Goal: Task Accomplishment & Management: Complete application form

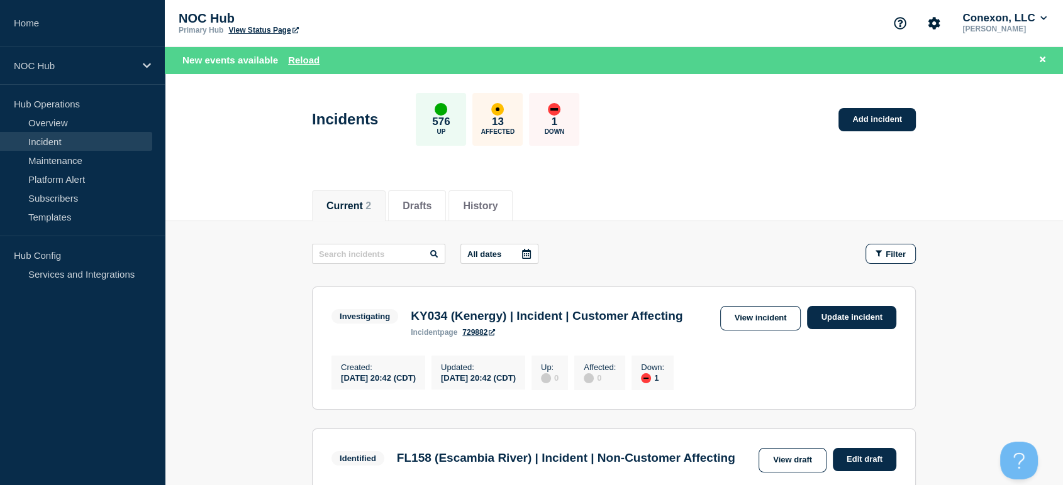
click at [782, 112] on div "Incidents 576 Up 13 Affected 1 Down Add incident" at bounding box center [614, 115] width 632 height 77
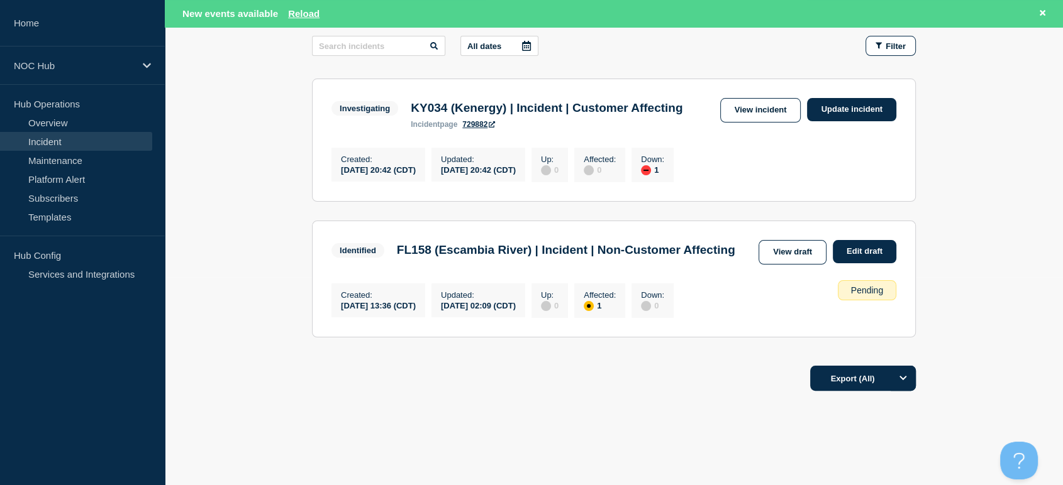
scroll to position [209, 0]
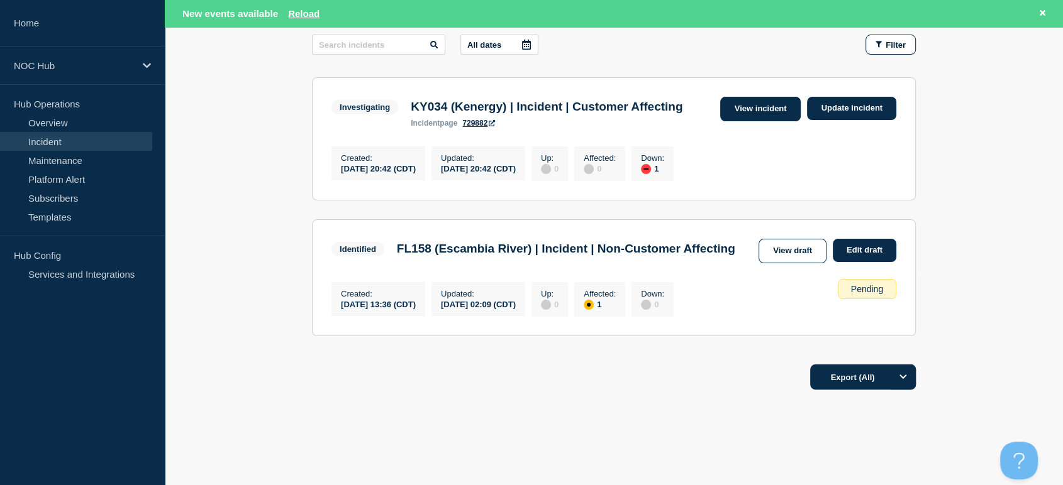
click at [763, 114] on link "View incident" at bounding box center [760, 109] width 81 height 25
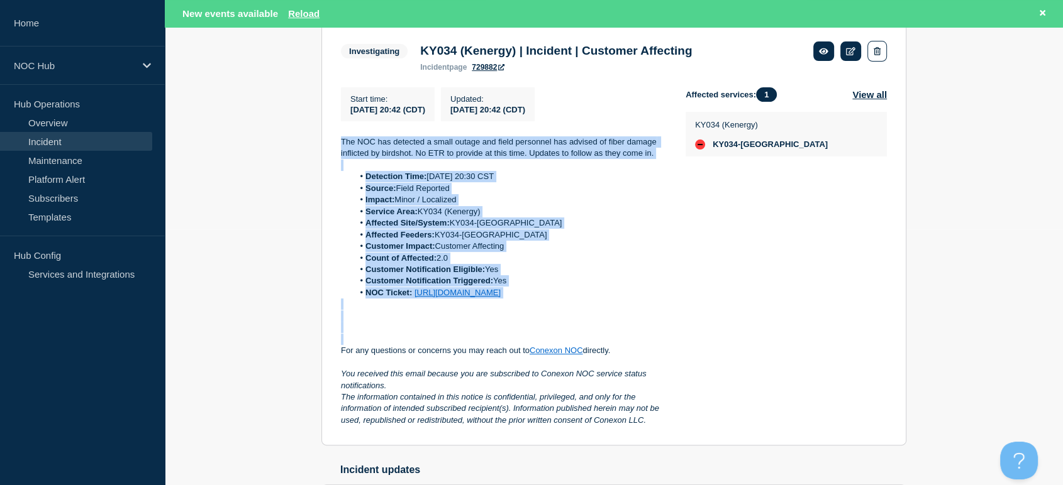
scroll to position [367, 0]
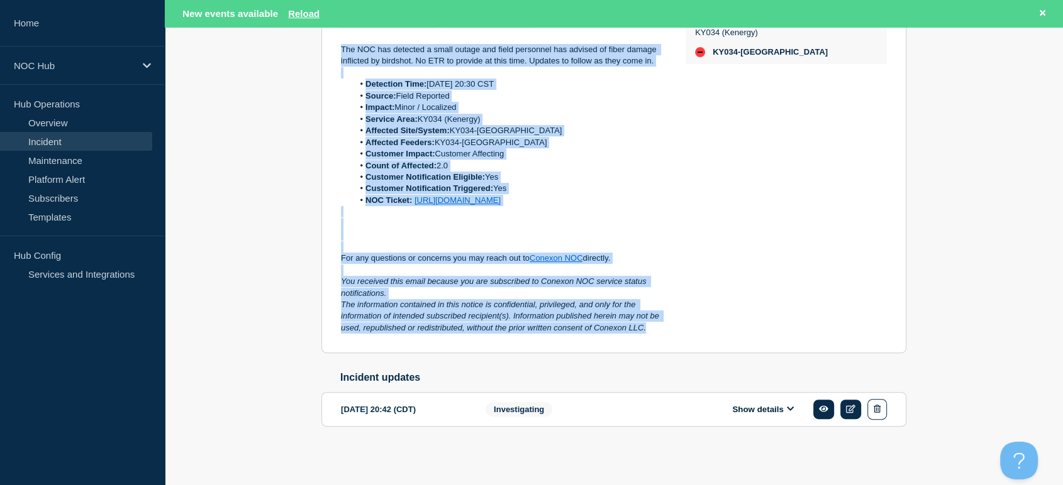
drag, startPoint x: 336, startPoint y: 187, endPoint x: 669, endPoint y: 331, distance: 363.1
click at [672, 331] on section "Investigating KY034 (Kenergy) | Incident | Customer Affecting incident page 729…" at bounding box center [613, 141] width 585 height 424
copy div "The NOC has detected a small outage and field personnel has advised of fiber da…"
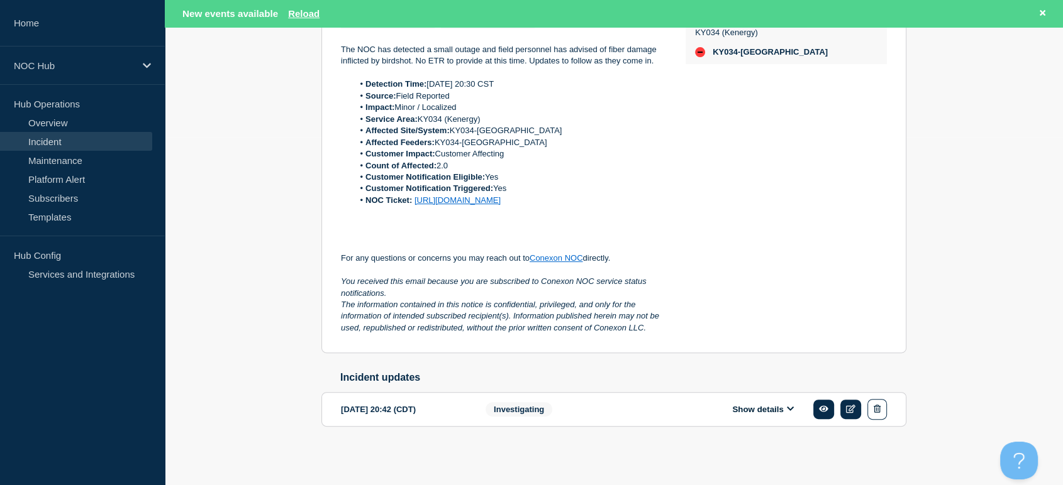
click at [704, 160] on div "Affected services: 1 View all KY034 ([GEOGRAPHIC_DATA]) KY034-[GEOGRAPHIC_DATA]" at bounding box center [785, 164] width 201 height 339
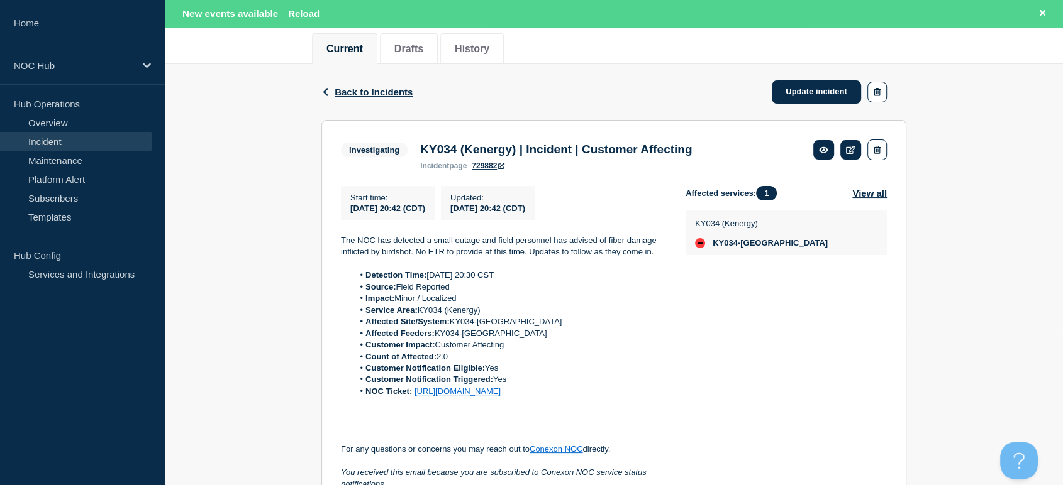
scroll to position [0, 0]
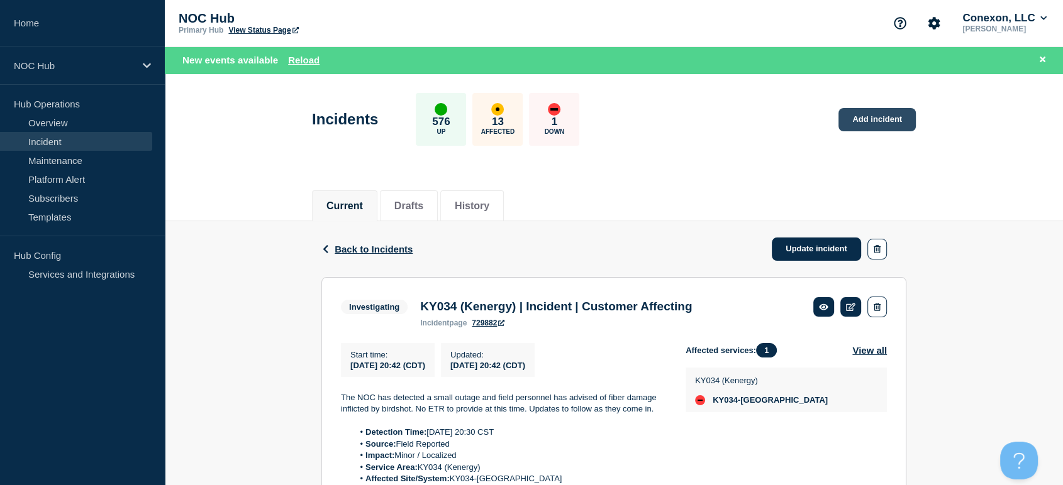
click at [868, 116] on link "Add incident" at bounding box center [876, 119] width 77 height 23
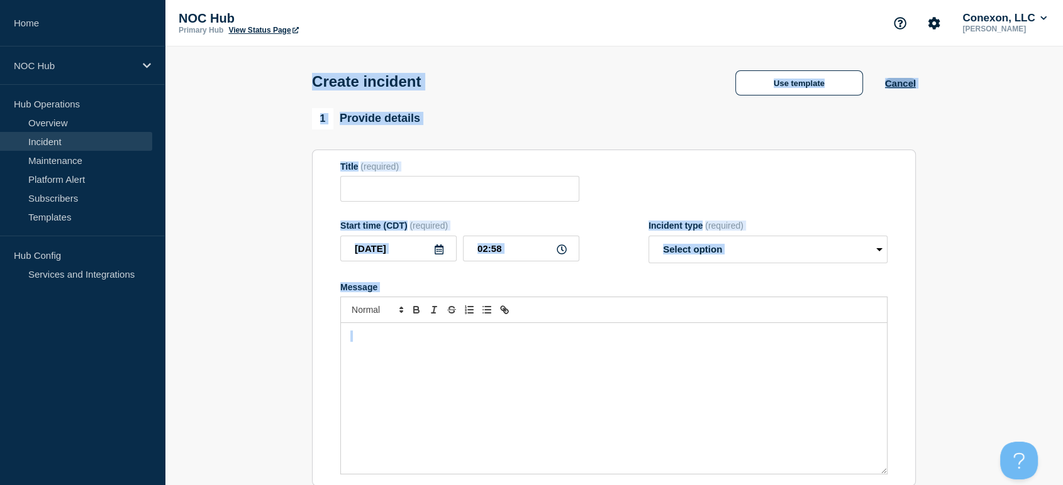
click at [904, 86] on button "Cancel" at bounding box center [900, 83] width 31 height 11
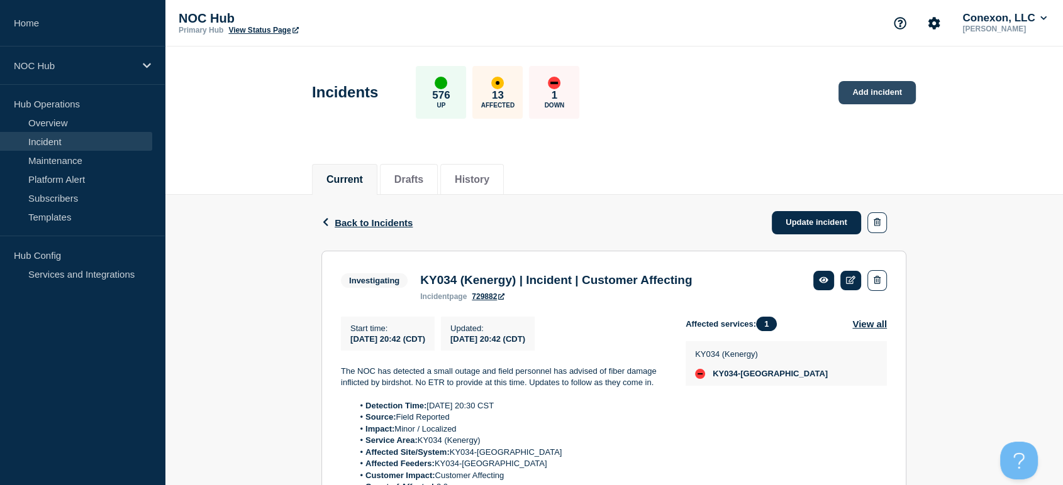
click at [855, 92] on link "Add incident" at bounding box center [876, 92] width 77 height 23
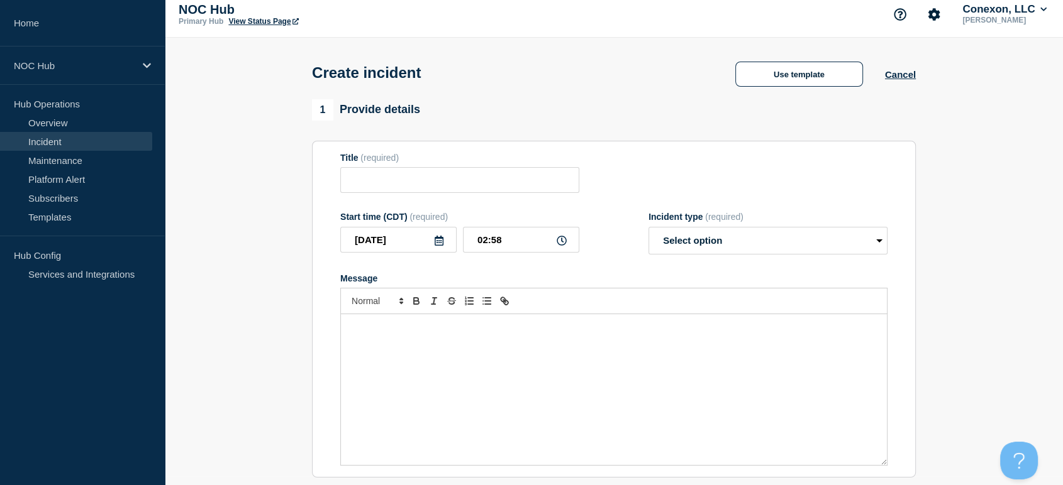
scroll to position [209, 0]
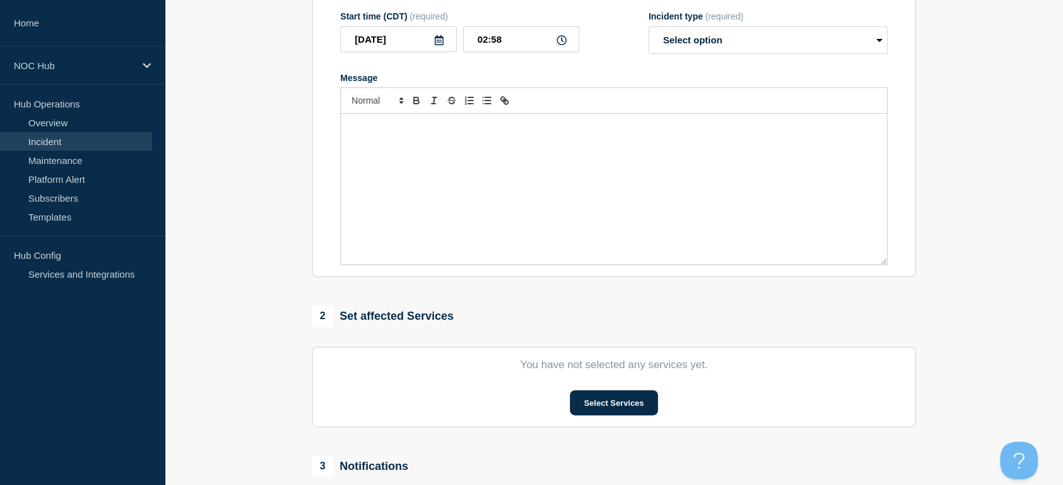
click at [471, 158] on div "Message" at bounding box center [614, 189] width 546 height 151
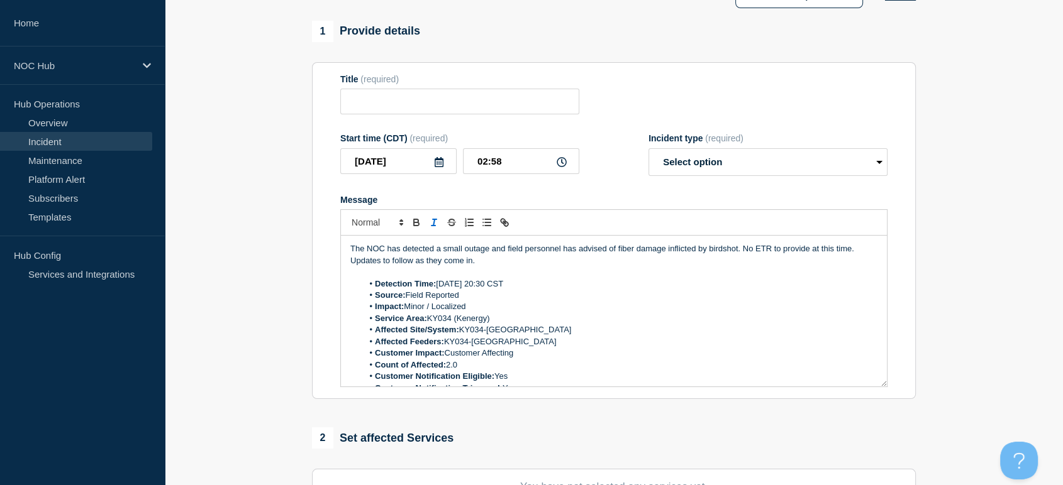
scroll to position [0, 0]
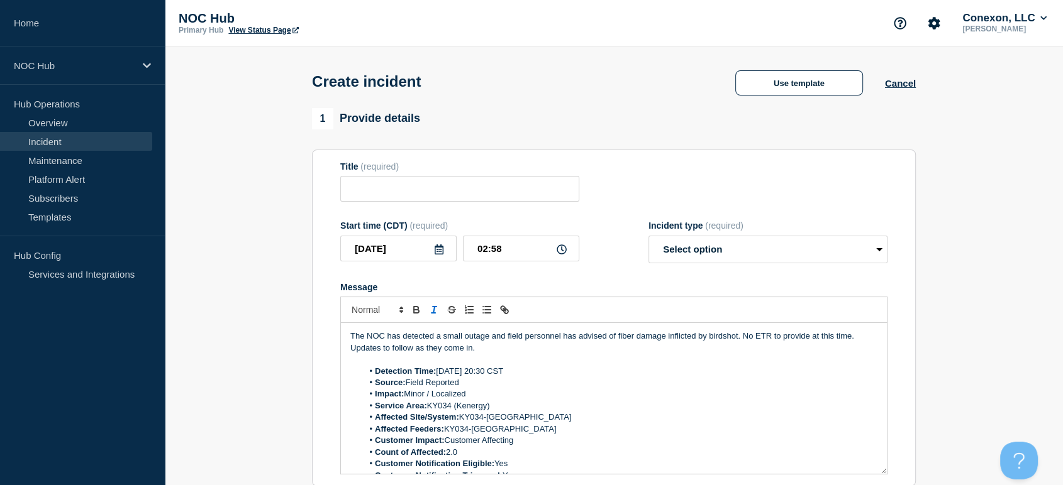
click at [435, 206] on form "Title (required) Start time (CDT) (required) [DATE] 02:58 Incident type (requir…" at bounding box center [613, 319] width 547 height 314
click at [440, 198] on input "Title" at bounding box center [459, 189] width 239 height 26
type input "FL130 [PERSON_NAME] | Incident | Customers Affected"
click at [748, 253] on select "Select option Investigating Identified Monitoring" at bounding box center [767, 250] width 239 height 28
select select "investigating"
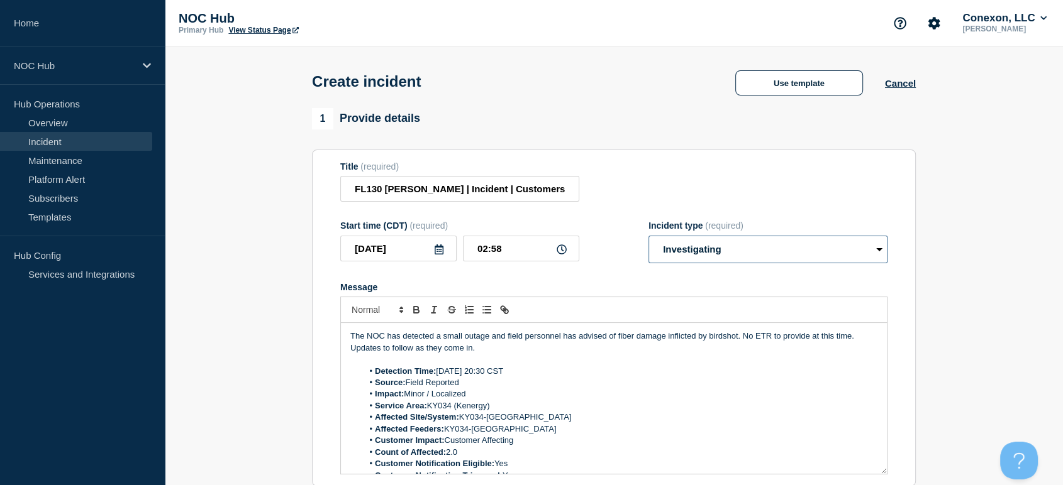
click at [648, 239] on select "Select option Investigating Identified Monitoring" at bounding box center [767, 250] width 239 height 28
click at [697, 291] on div "Message" at bounding box center [613, 287] width 547 height 10
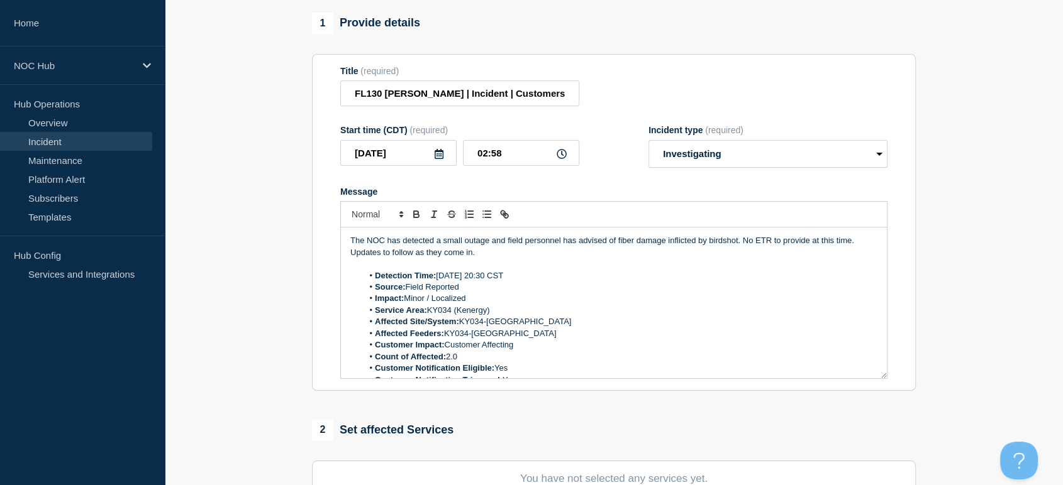
scroll to position [209, 0]
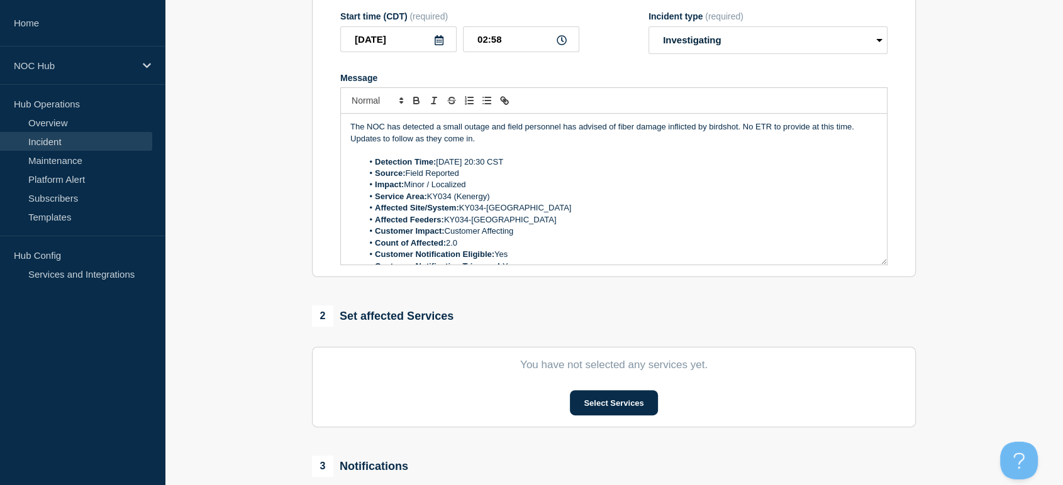
click at [492, 132] on p "The NOC has detected a small outage and field personnel has advised of fiber da…" at bounding box center [613, 132] width 527 height 23
drag, startPoint x: 492, startPoint y: 132, endPoint x: 731, endPoint y: 132, distance: 239.0
click at [731, 132] on p "The NOC has detected a small outage and field personnel has advised of fiber da…" at bounding box center [613, 132] width 527 height 23
click at [736, 131] on p "The NOC has detected a small outage and field personnel has advised of fiber da…" at bounding box center [613, 132] width 527 height 23
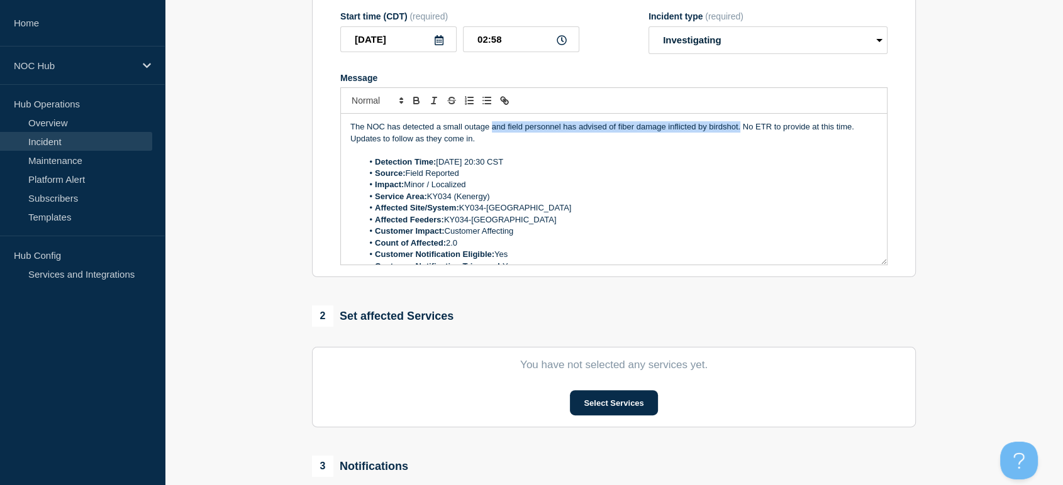
drag, startPoint x: 736, startPoint y: 131, endPoint x: 496, endPoint y: 135, distance: 240.3
click at [496, 135] on p "The NOC has detected a small outage and field personnel has advised of fiber da…" at bounding box center [613, 132] width 527 height 23
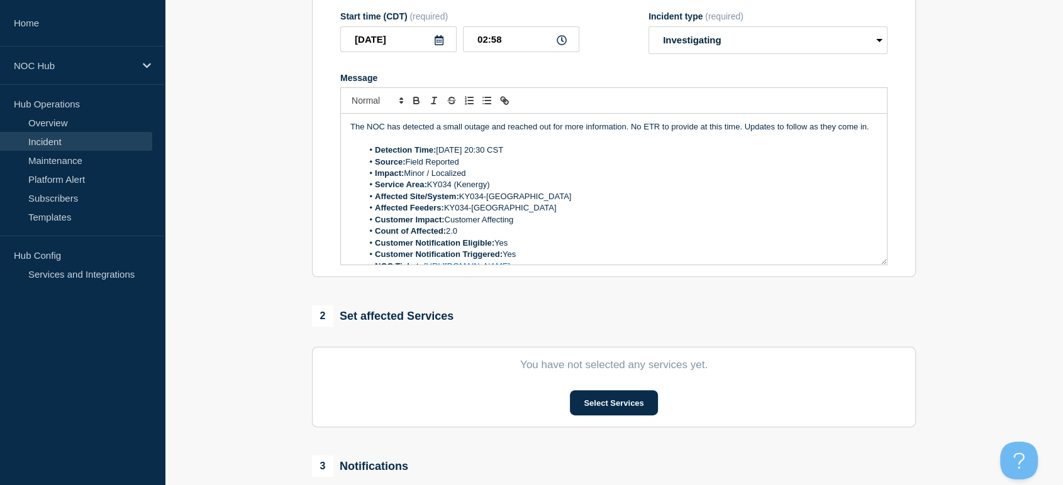
click at [467, 168] on li "Source: Field Reported" at bounding box center [620, 162] width 515 height 11
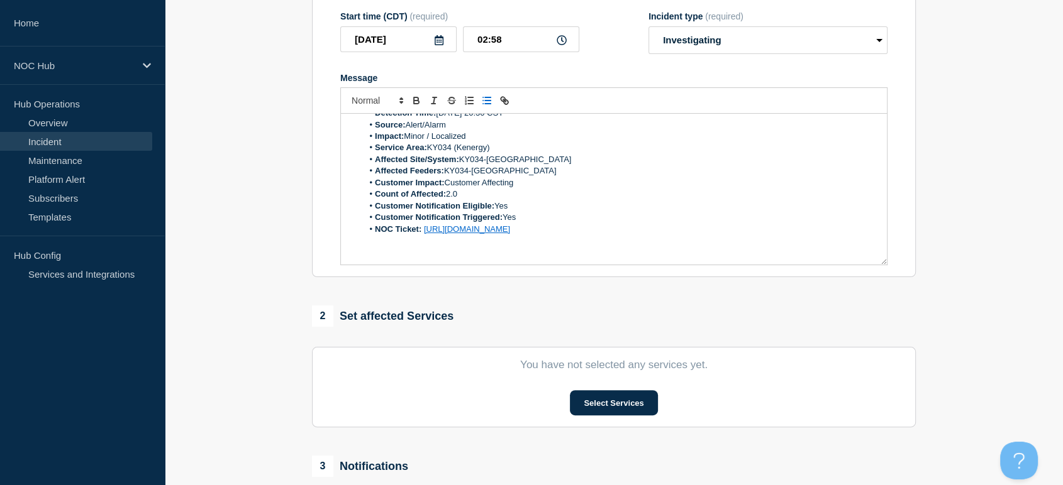
scroll to position [70, 0]
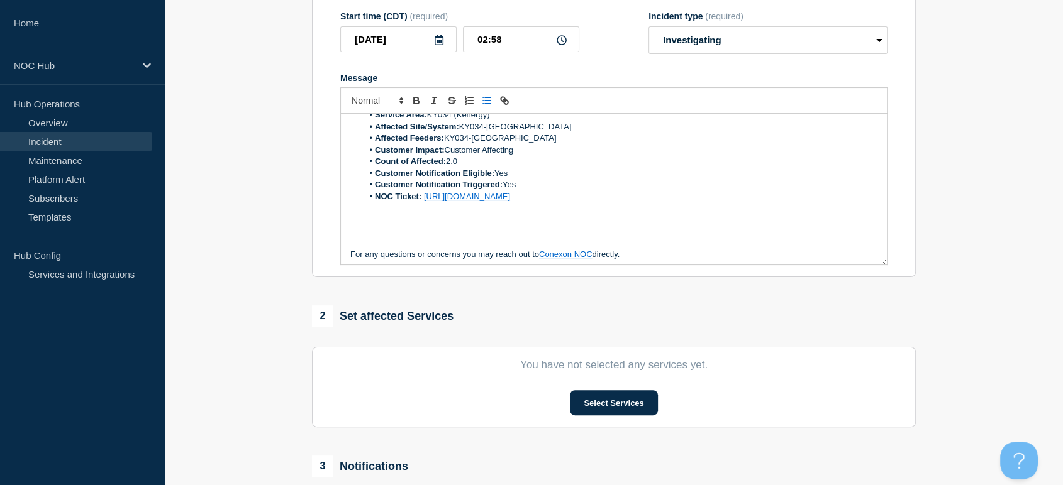
click at [492, 121] on li "Service Area: KY034 ([GEOGRAPHIC_DATA])" at bounding box center [620, 114] width 515 height 11
drag, startPoint x: 544, startPoint y: 141, endPoint x: 462, endPoint y: 137, distance: 82.5
click at [462, 133] on li "Affected Site/System: KY034-[GEOGRAPHIC_DATA]" at bounding box center [620, 126] width 515 height 11
click at [459, 167] on li "Count of Affected: 2.0" at bounding box center [620, 161] width 515 height 11
drag, startPoint x: 695, startPoint y: 213, endPoint x: 679, endPoint y: 211, distance: 16.5
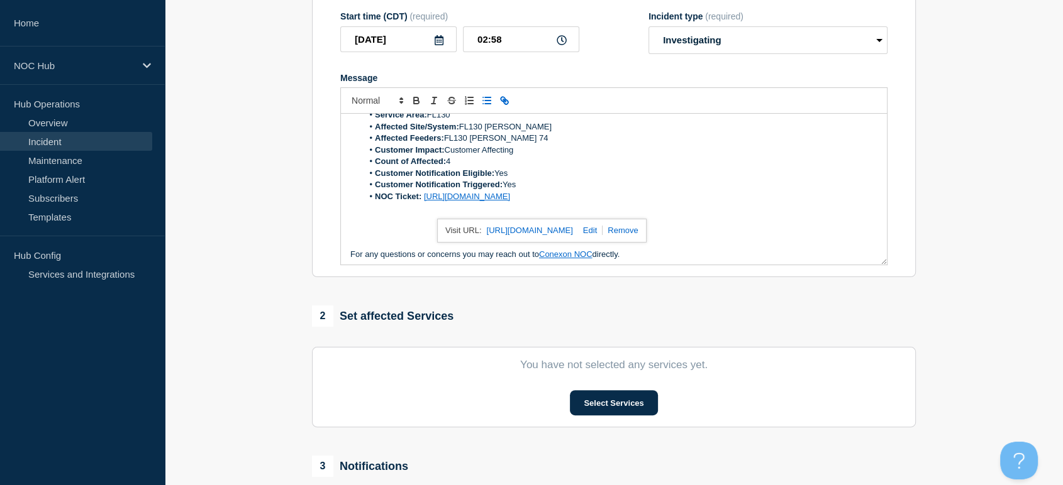
drag, startPoint x: 679, startPoint y: 211, endPoint x: 660, endPoint y: 233, distance: 29.0
click at [638, 233] on link at bounding box center [619, 230] width 35 height 9
click at [699, 203] on li "NOC Ticket: [URL][DOMAIN_NAME]" at bounding box center [620, 196] width 515 height 11
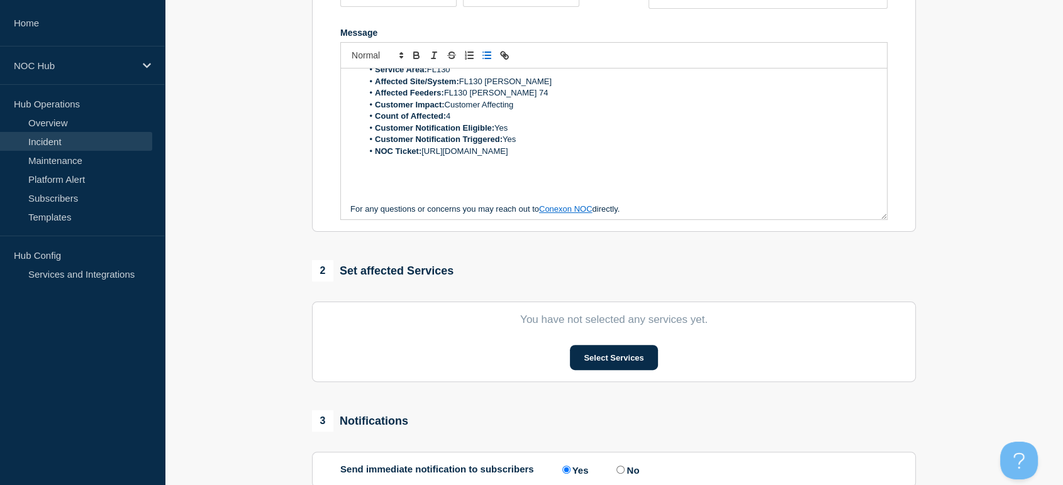
scroll to position [279, 0]
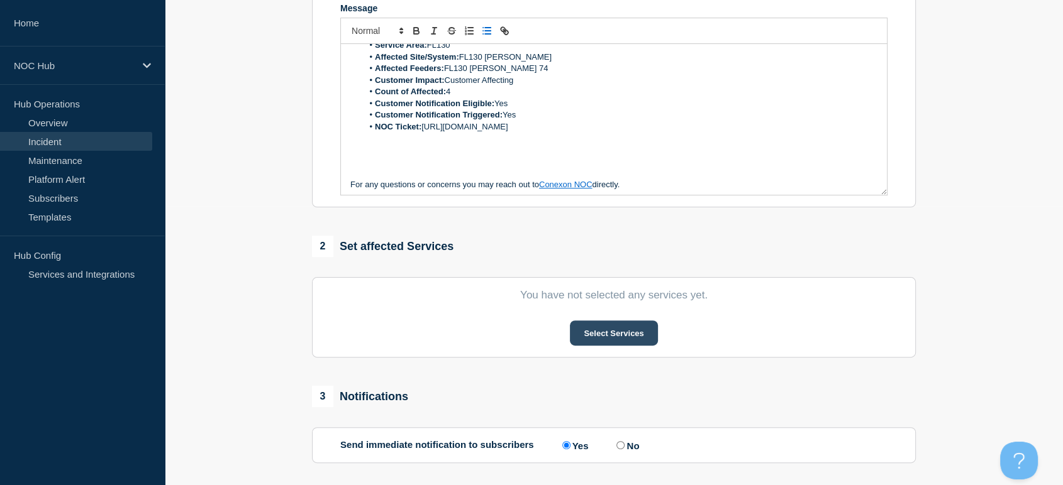
click at [601, 352] on section "You have not selected any services yet. Select Services" at bounding box center [614, 317] width 604 height 80
click at [596, 336] on button "Select Services" at bounding box center [613, 333] width 87 height 25
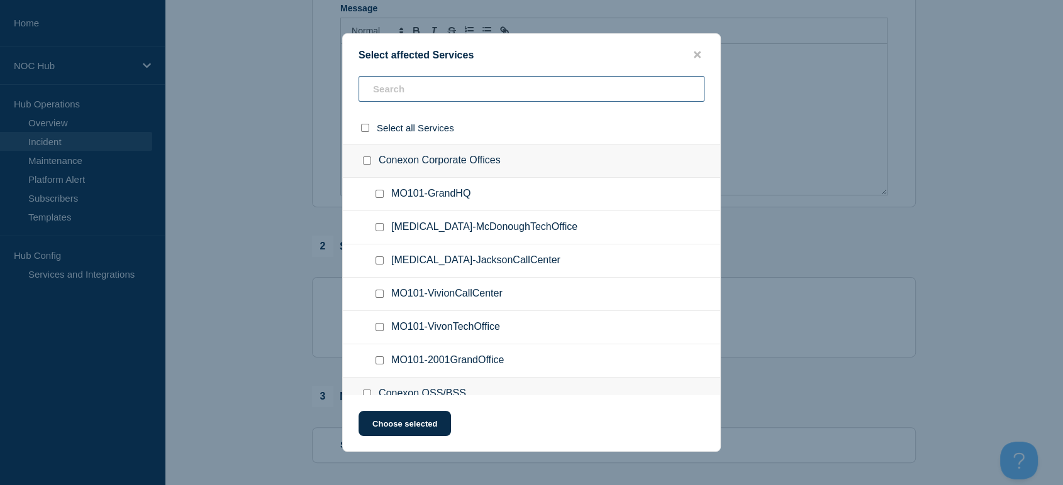
click at [445, 93] on input "text" at bounding box center [531, 89] width 346 height 26
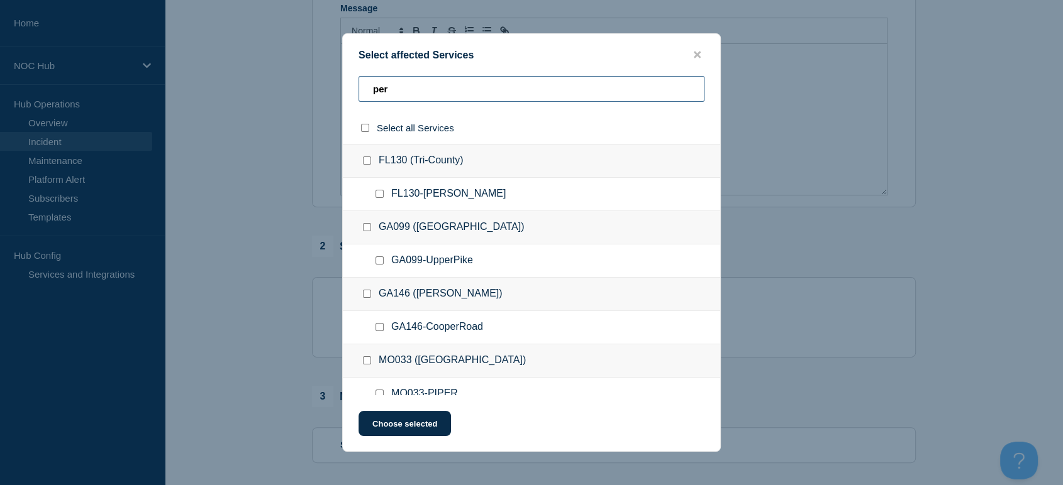
type input "per"
click at [379, 198] on input "FL130-Perry checkbox" at bounding box center [379, 194] width 8 height 8
checkbox input "true"
click at [379, 198] on input "FL130-Perry checkbox" at bounding box center [379, 194] width 8 height 8
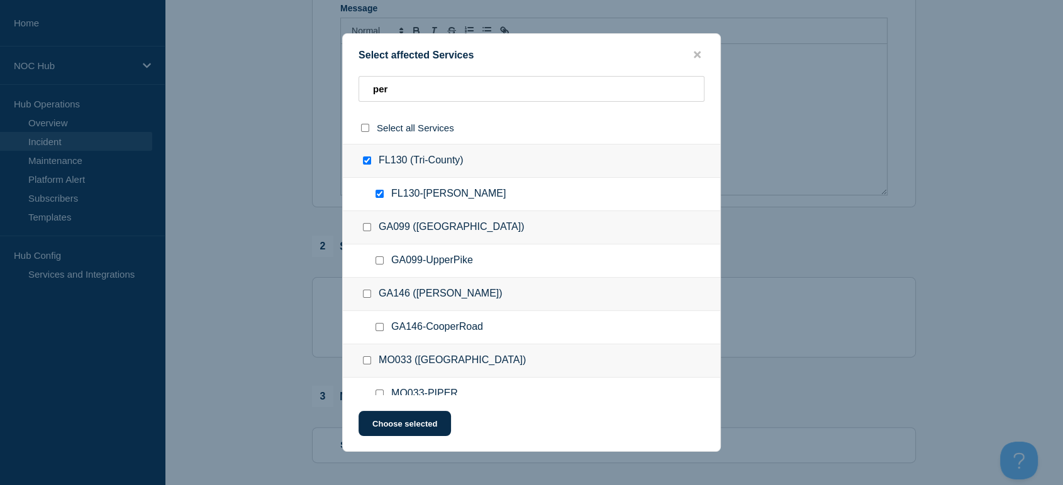
checkbox input "false"
click at [380, 197] on input "FL130-Perry checkbox" at bounding box center [379, 194] width 8 height 8
checkbox input "true"
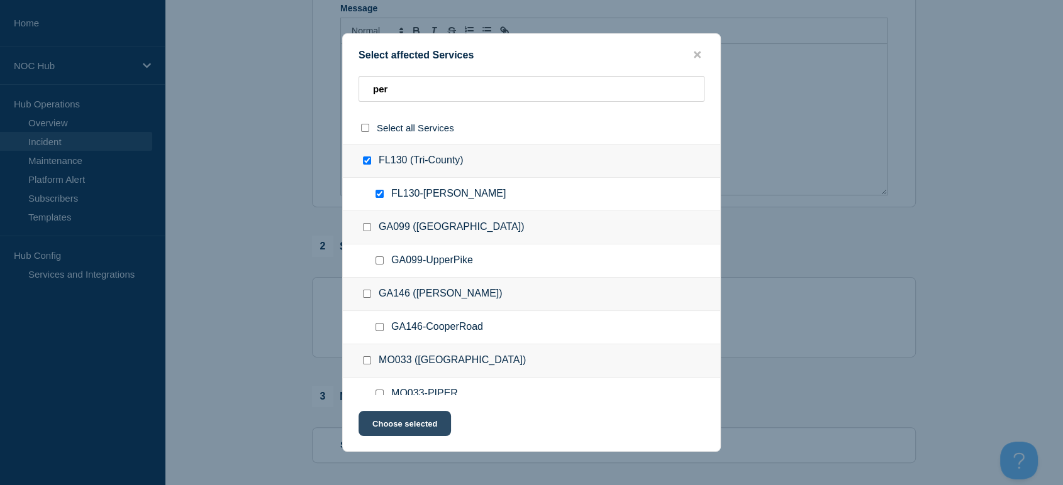
click at [411, 427] on button "Choose selected" at bounding box center [404, 423] width 92 height 25
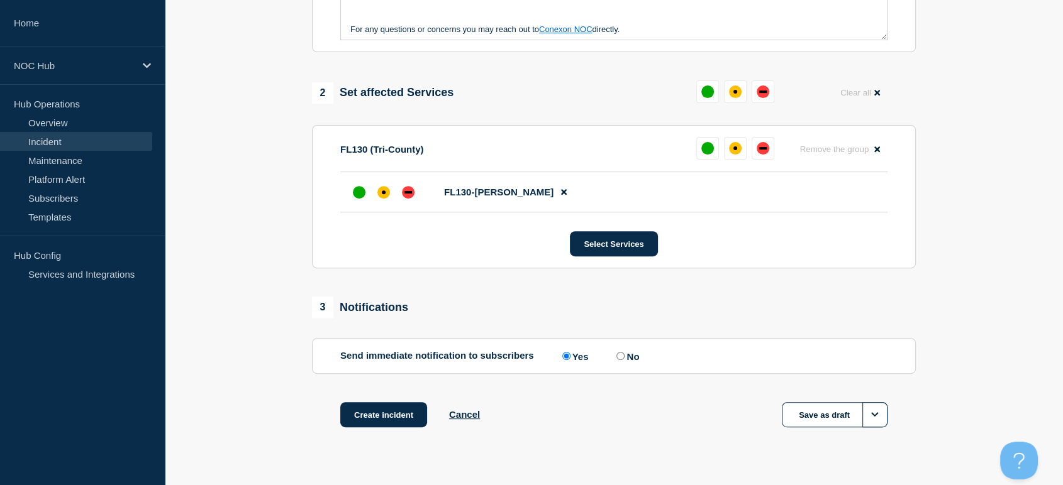
scroll to position [462, 0]
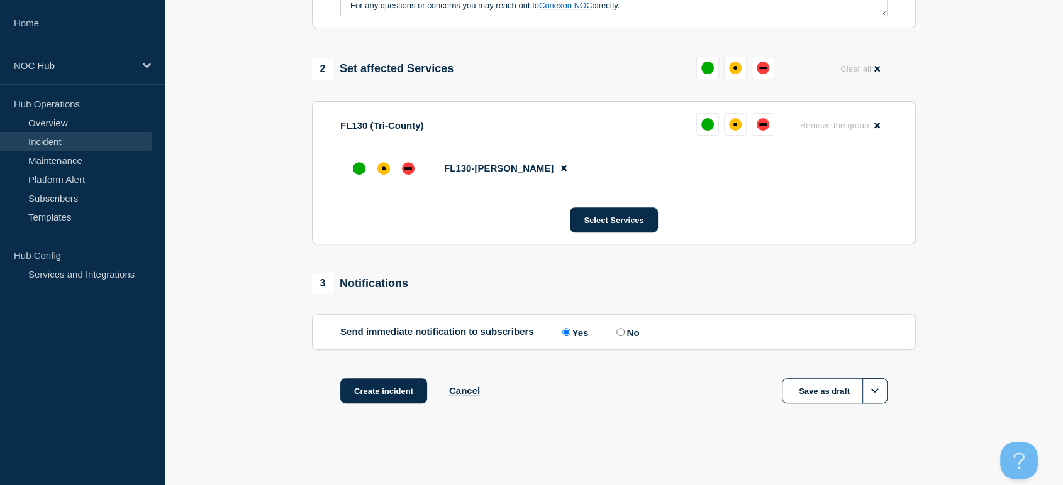
click at [624, 337] on label "No" at bounding box center [626, 332] width 26 height 12
click at [624, 336] on input "No" at bounding box center [620, 332] width 8 height 8
radio input "true"
radio input "false"
click at [411, 169] on div "down" at bounding box center [408, 168] width 8 height 3
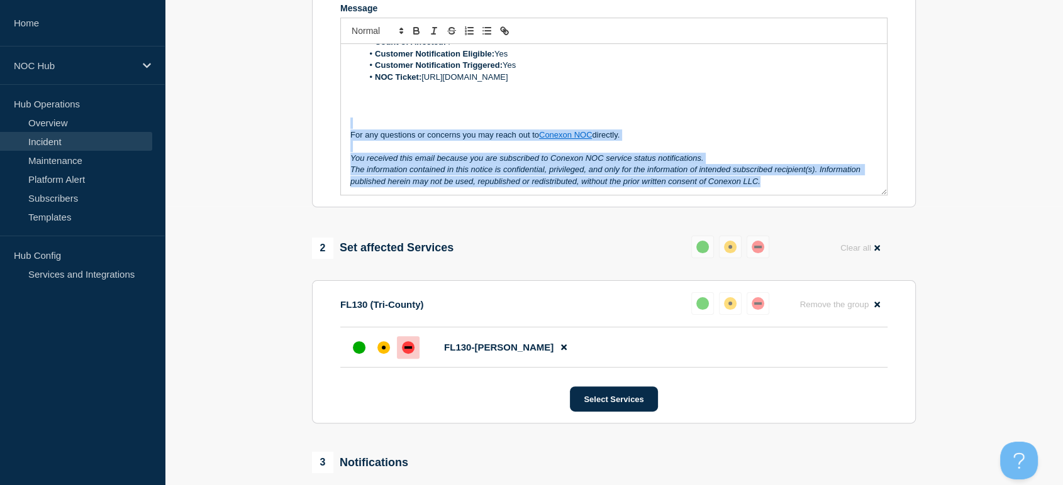
scroll to position [0, 0]
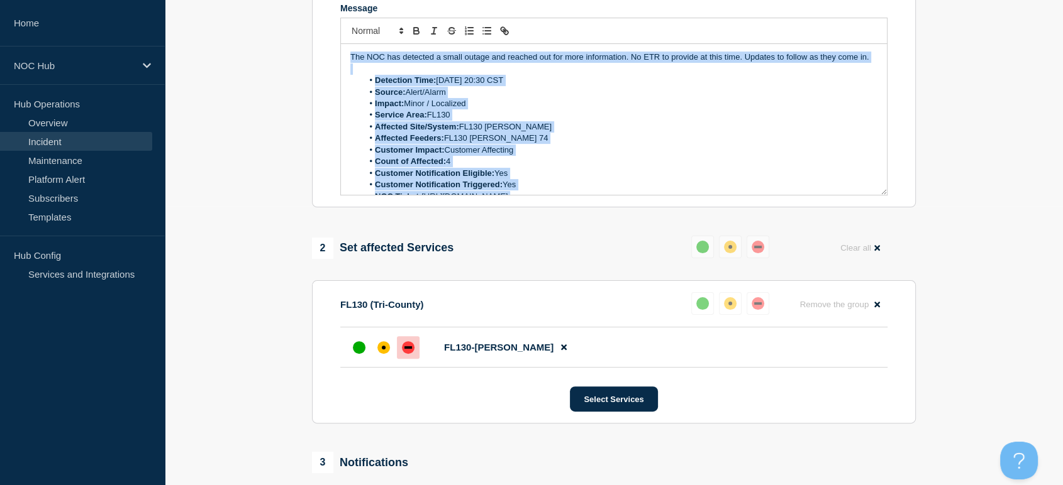
drag, startPoint x: 772, startPoint y: 180, endPoint x: 341, endPoint y: 56, distance: 447.6
click at [341, 56] on div "The NOC has detected a small outage and reached out for more information. No ET…" at bounding box center [614, 119] width 546 height 151
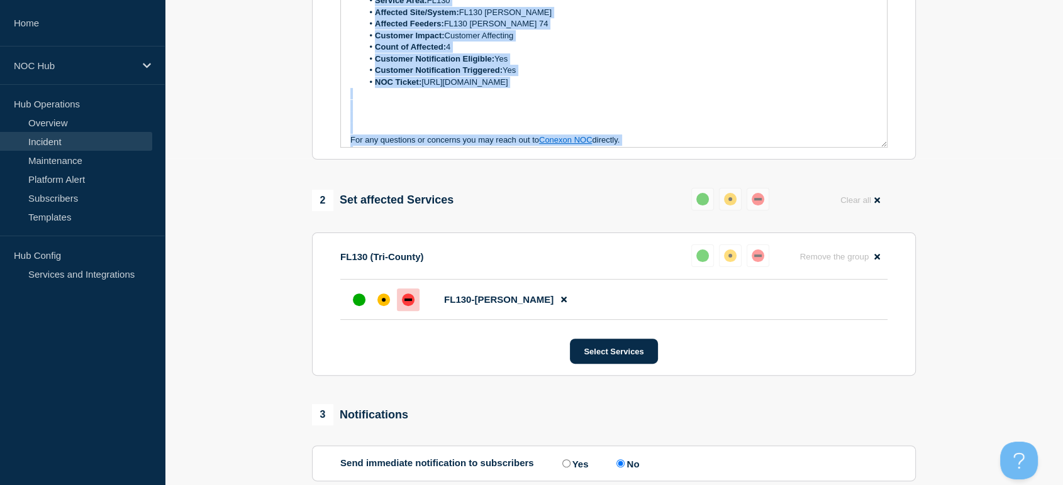
scroll to position [131, 0]
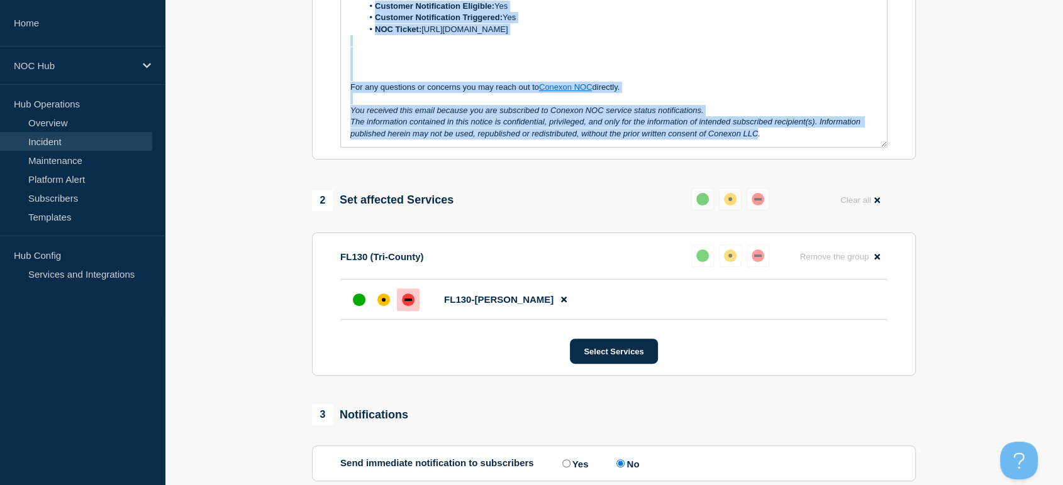
drag, startPoint x: 345, startPoint y: 58, endPoint x: 776, endPoint y: 133, distance: 437.2
click at [776, 133] on div "The NOC has detected a small outage and reached out for more information. No ET…" at bounding box center [614, 71] width 546 height 151
copy div "The NOC has detected a small outage and reached out for more information. No ET…"
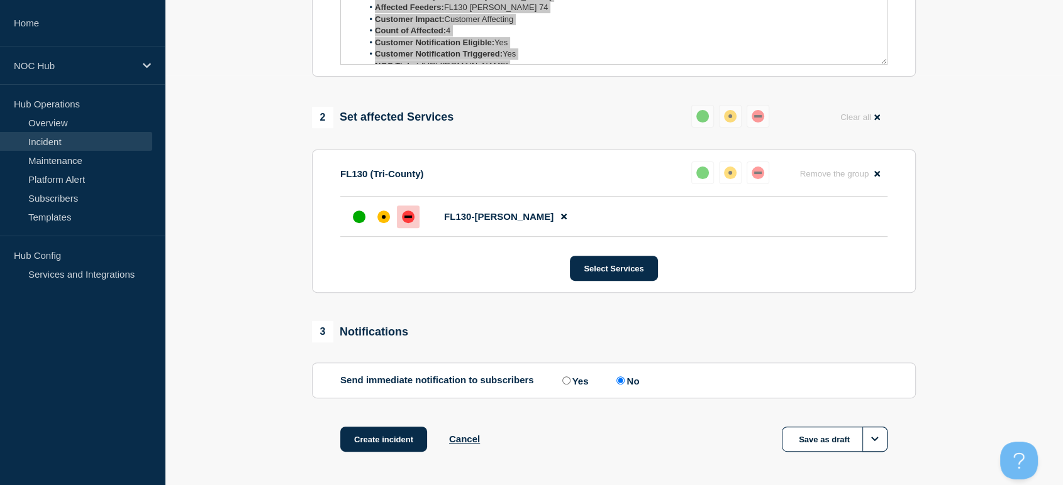
scroll to position [462, 0]
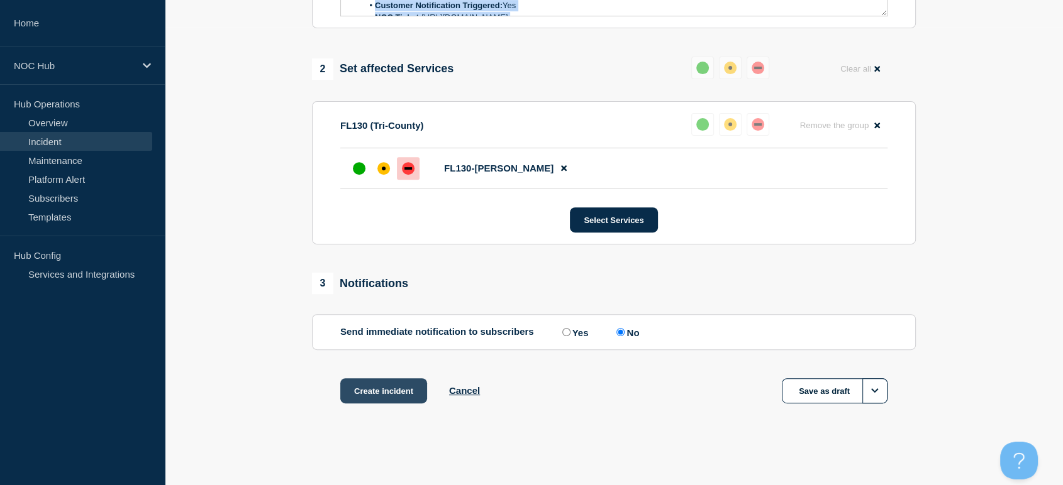
click at [387, 396] on button "Create incident" at bounding box center [383, 391] width 87 height 25
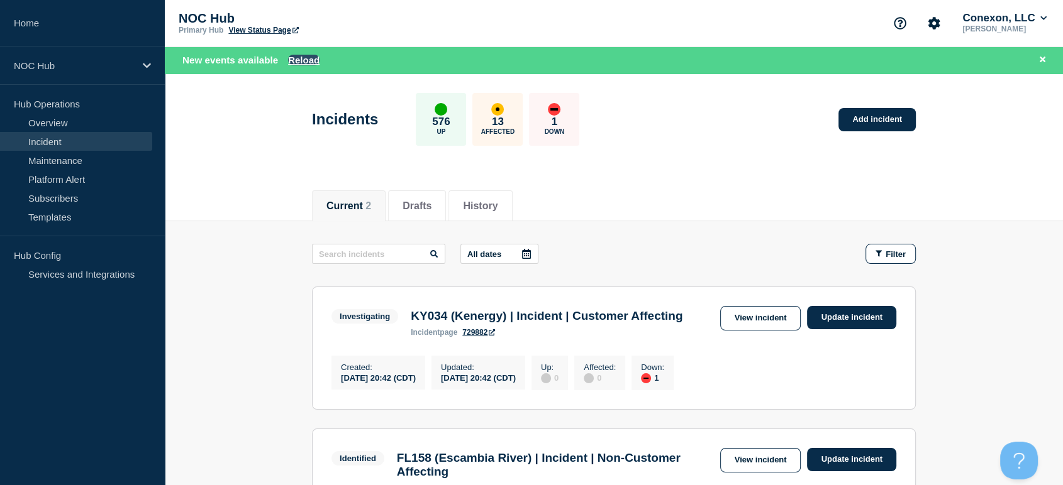
click at [307, 59] on button "Reload" at bounding box center [303, 60] width 31 height 11
